Goal: Information Seeking & Learning: Learn about a topic

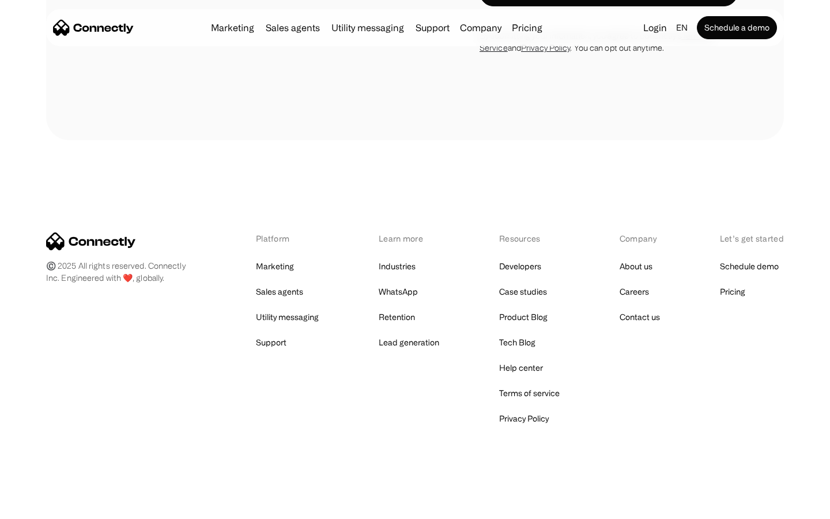
scroll to position [4102, 0]
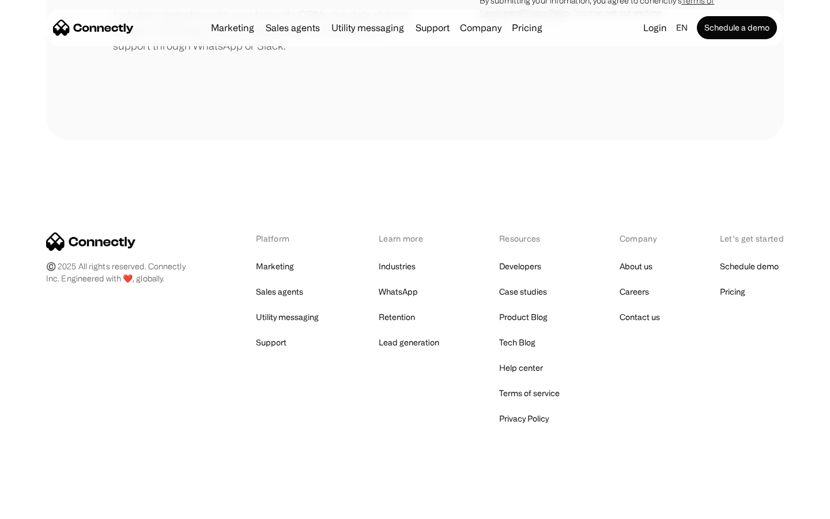
scroll to position [536, 0]
